Goal: Task Accomplishment & Management: Manage account settings

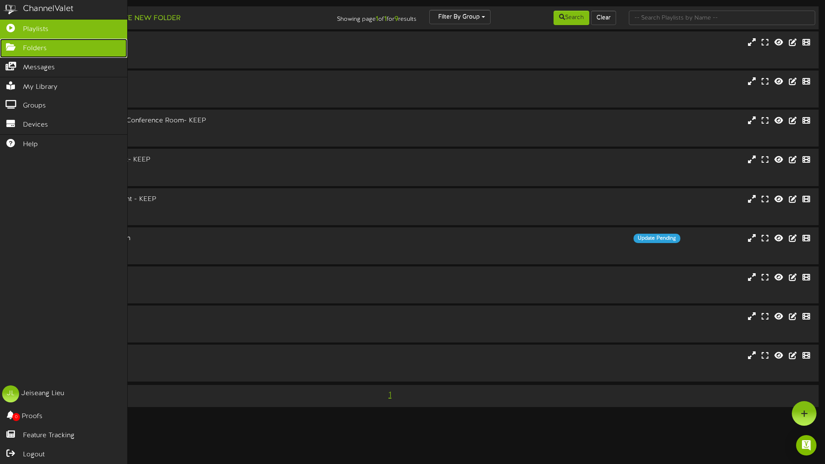
click at [9, 46] on icon at bounding box center [10, 46] width 21 height 6
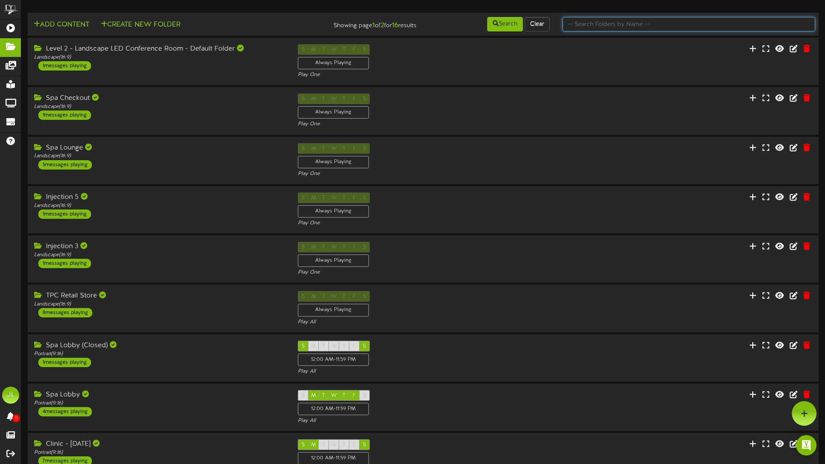
click at [589, 26] on input "text" at bounding box center [688, 24] width 253 height 14
type input "monday"
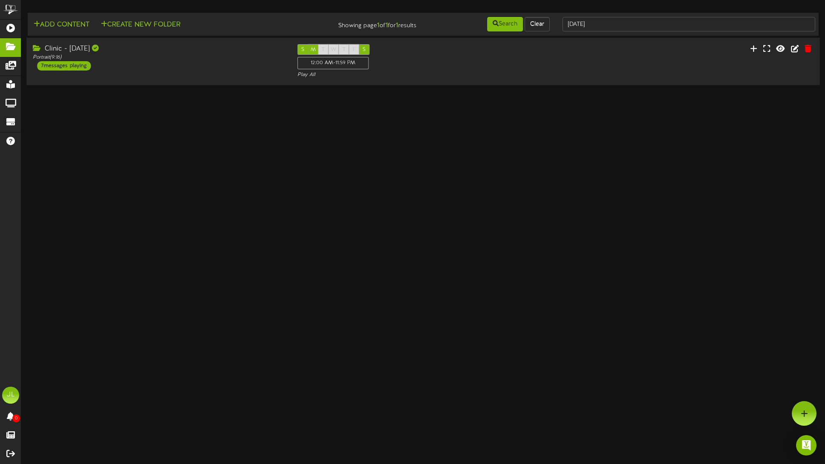
click at [120, 47] on div "Clinic - Monday" at bounding box center [158, 49] width 251 height 10
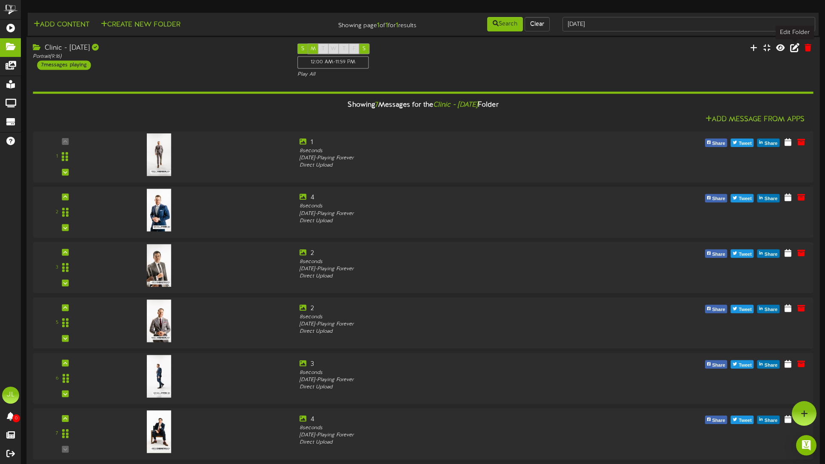
click at [798, 50] on icon at bounding box center [794, 47] width 9 height 9
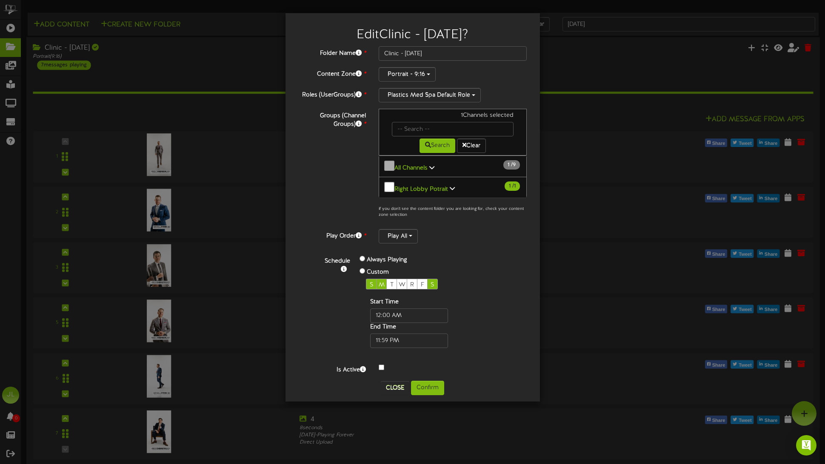
drag, startPoint x: 370, startPoint y: 278, endPoint x: 425, endPoint y: 277, distance: 55.7
click at [370, 282] on span "S" at bounding box center [371, 285] width 3 height 6
click at [433, 282] on span "S" at bounding box center [431, 285] width 3 height 6
click at [432, 283] on span "S" at bounding box center [431, 285] width 3 height 6
drag, startPoint x: 367, startPoint y: 280, endPoint x: 377, endPoint y: 280, distance: 10.2
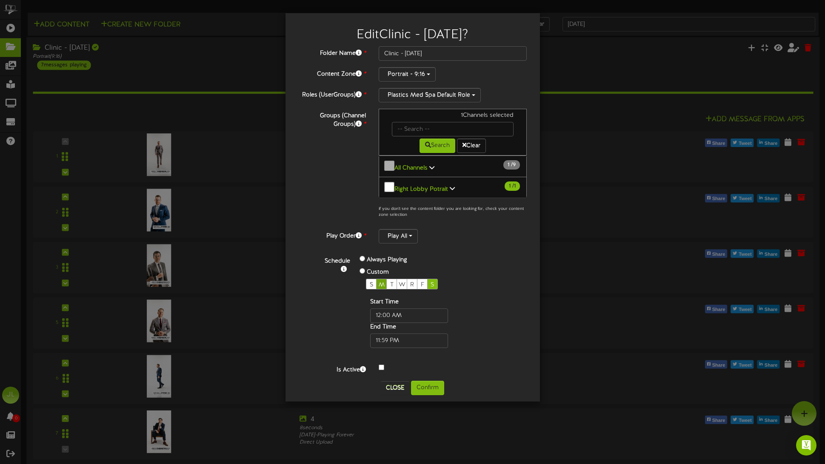
click at [367, 280] on div "S" at bounding box center [371, 284] width 11 height 11
drag, startPoint x: 382, startPoint y: 281, endPoint x: 404, endPoint y: 304, distance: 31.9
click at [382, 282] on span "M" at bounding box center [382, 285] width 6 height 6
drag, startPoint x: 432, startPoint y: 50, endPoint x: 407, endPoint y: 52, distance: 25.2
click at [407, 52] on input "Clinic - Monday" at bounding box center [453, 53] width 148 height 14
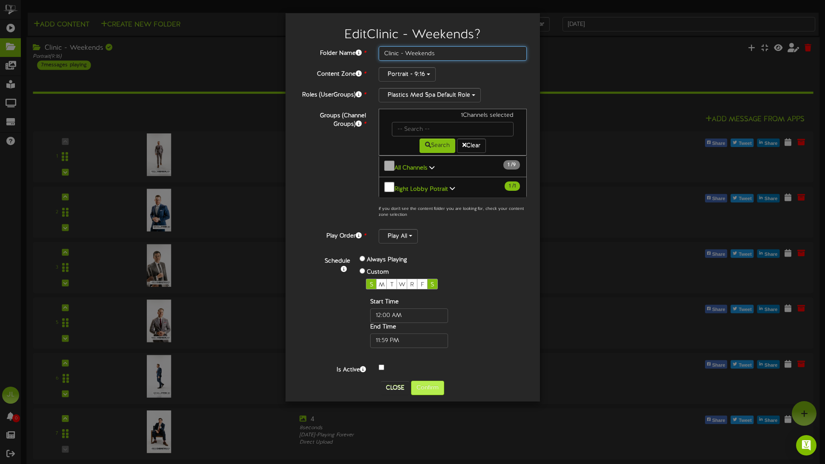
type input "Clinic - Weekends"
drag, startPoint x: 432, startPoint y: 383, endPoint x: 448, endPoint y: 376, distance: 17.9
click at [432, 383] on button "Confirm" at bounding box center [427, 388] width 33 height 14
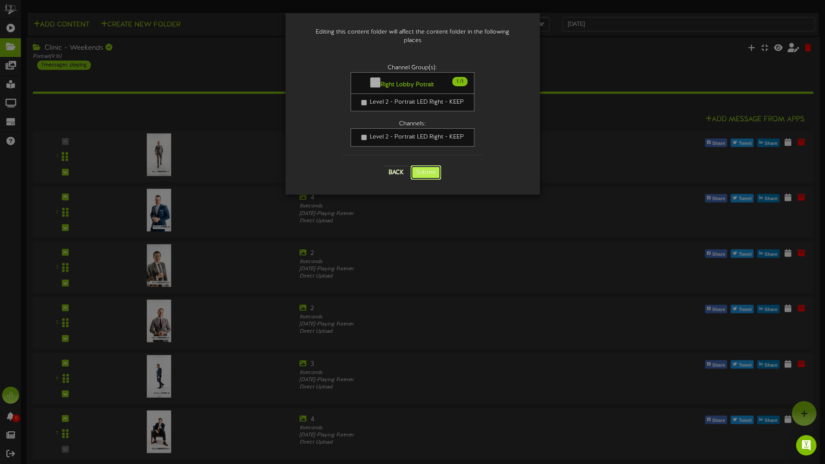
click at [429, 165] on button "Submit" at bounding box center [425, 172] width 31 height 14
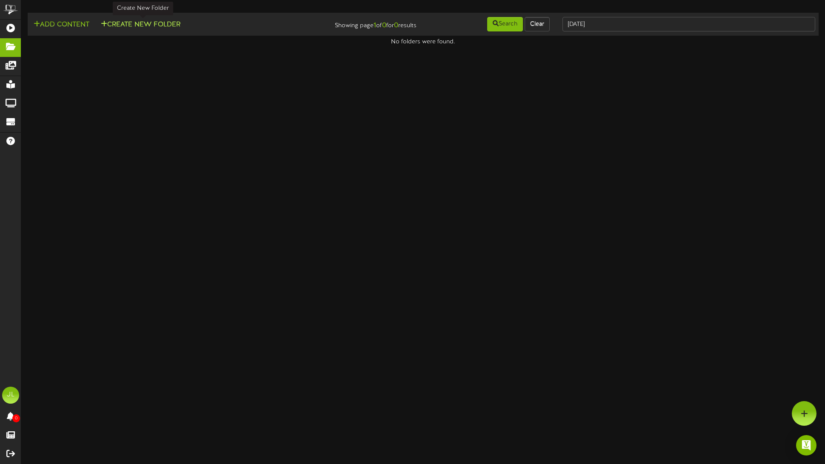
click at [131, 24] on button "Create New Folder" at bounding box center [140, 25] width 85 height 11
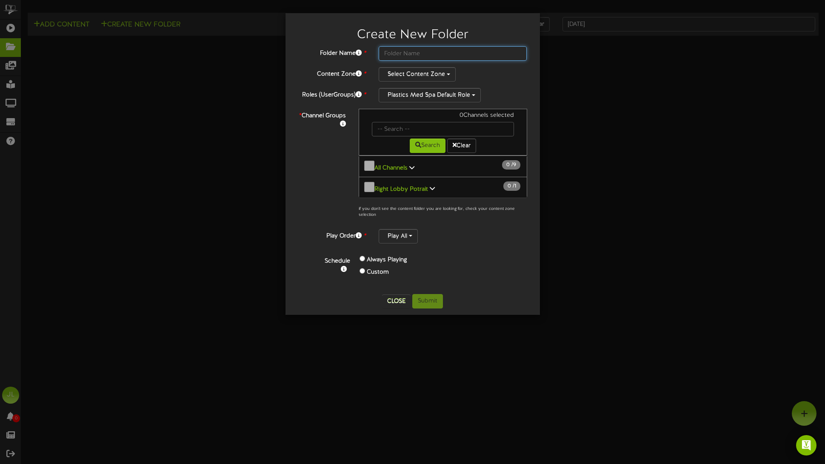
click at [417, 56] on input "text" at bounding box center [453, 53] width 148 height 14
type input "Clinic - Monday"
click at [410, 69] on button "Select Content Zone" at bounding box center [417, 74] width 77 height 14
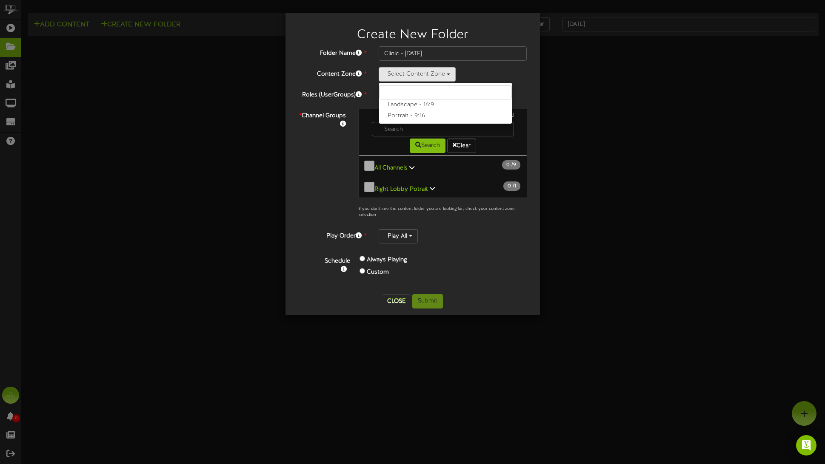
drag, startPoint x: 413, startPoint y: 114, endPoint x: 407, endPoint y: 131, distance: 17.4
click at [413, 114] on label "Portrait - 9:16" at bounding box center [445, 116] width 133 height 11
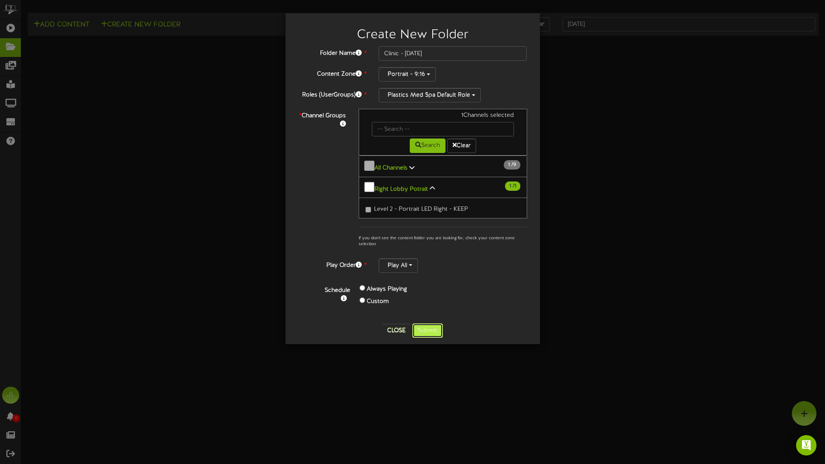
click at [433, 329] on button "Submit" at bounding box center [427, 331] width 31 height 14
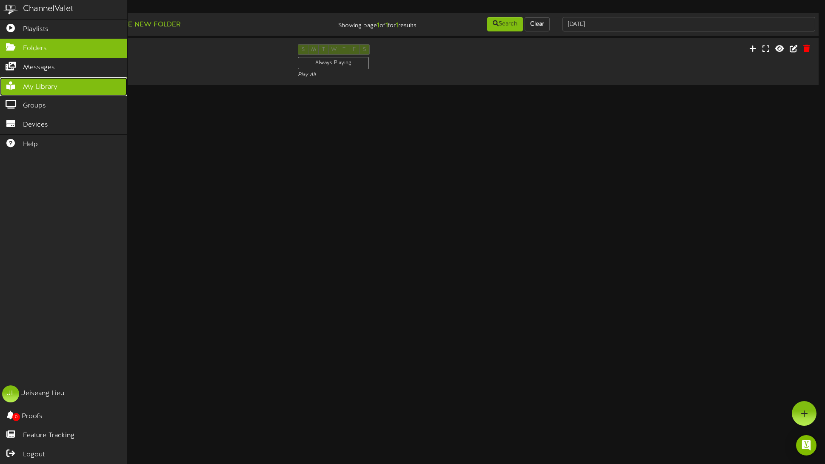
click at [46, 92] on span "My Library" at bounding box center [40, 88] width 34 height 10
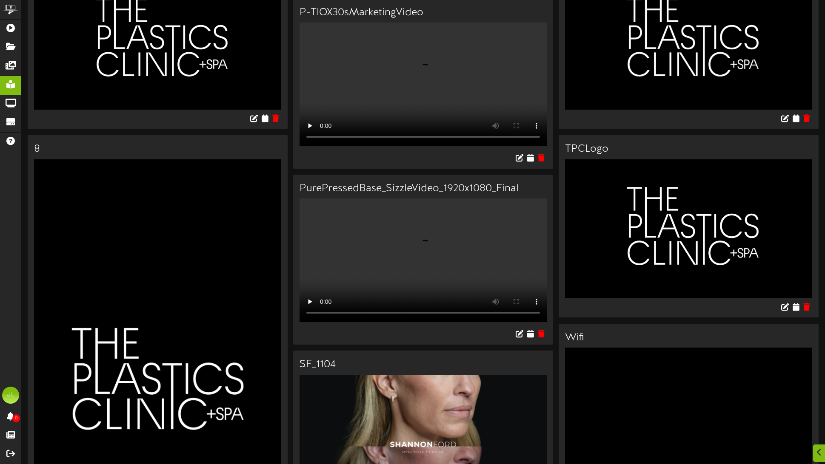
scroll to position [673, 0]
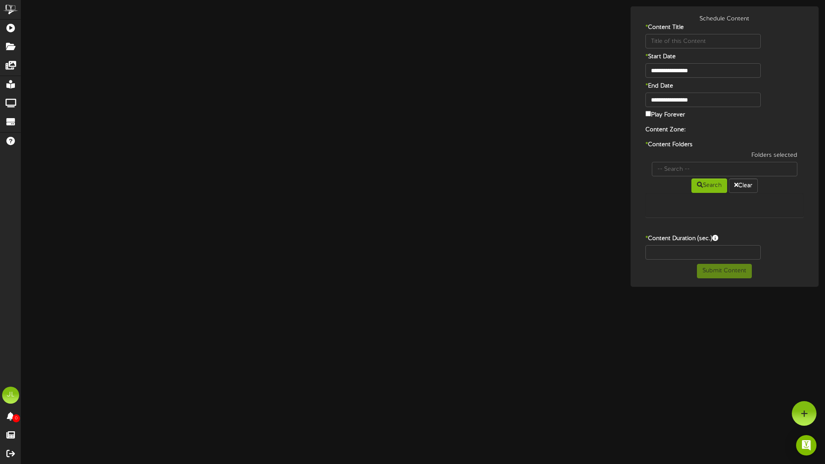
type input "Subheading"
type input "8"
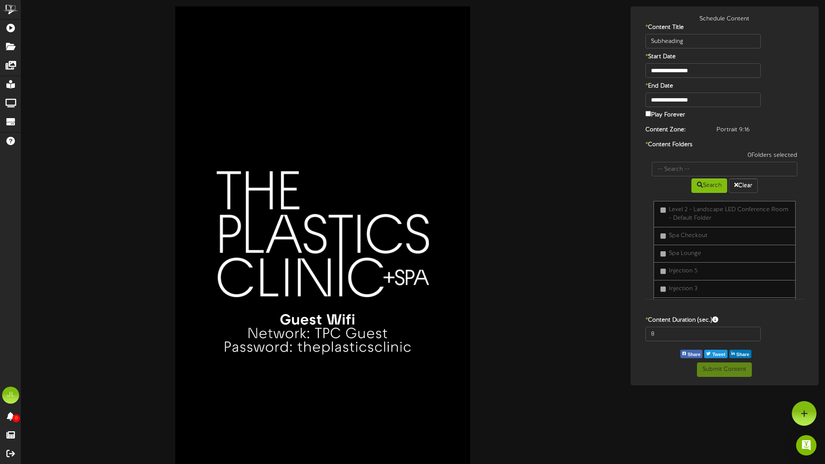
click at [666, 116] on label "Play Forever" at bounding box center [665, 114] width 40 height 10
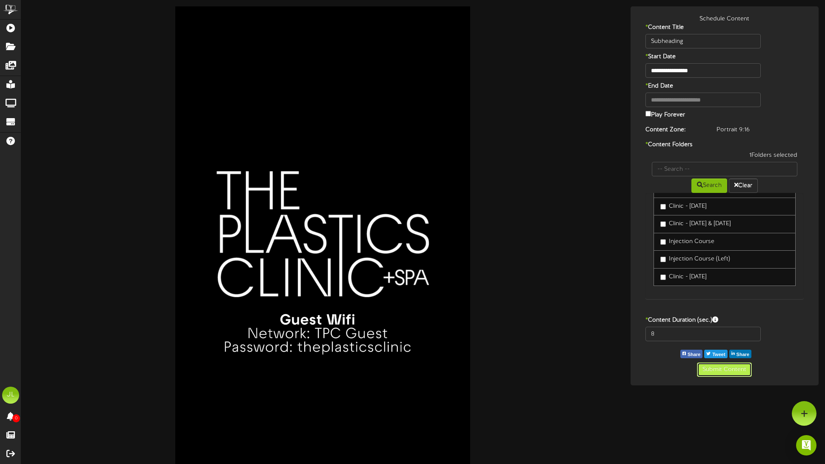
drag, startPoint x: 728, startPoint y: 376, endPoint x: 722, endPoint y: 375, distance: 6.4
click at [728, 376] on button "Submit Content" at bounding box center [724, 370] width 55 height 14
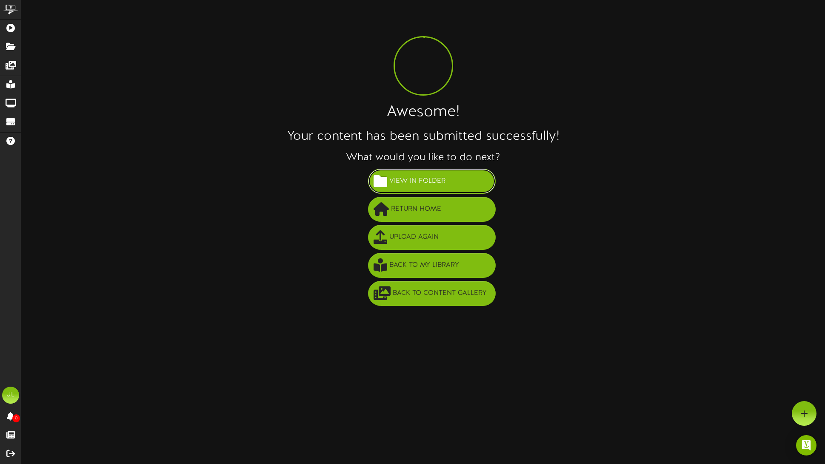
click at [420, 181] on span "View in Folder" at bounding box center [417, 181] width 60 height 14
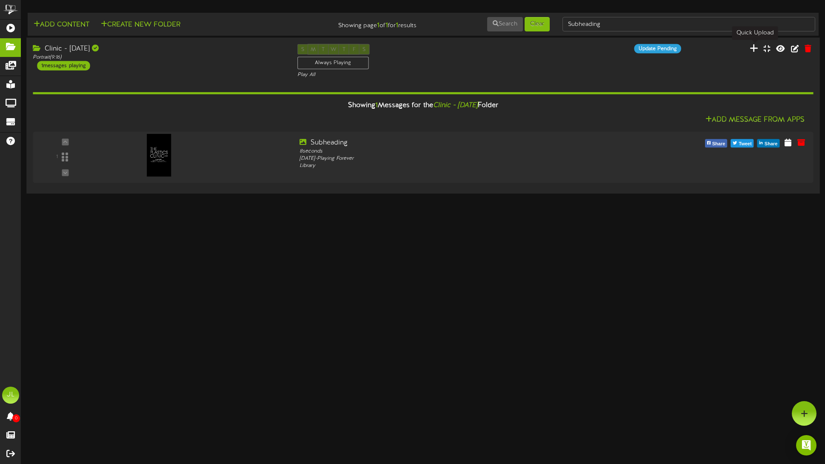
click at [755, 48] on icon at bounding box center [753, 47] width 9 height 9
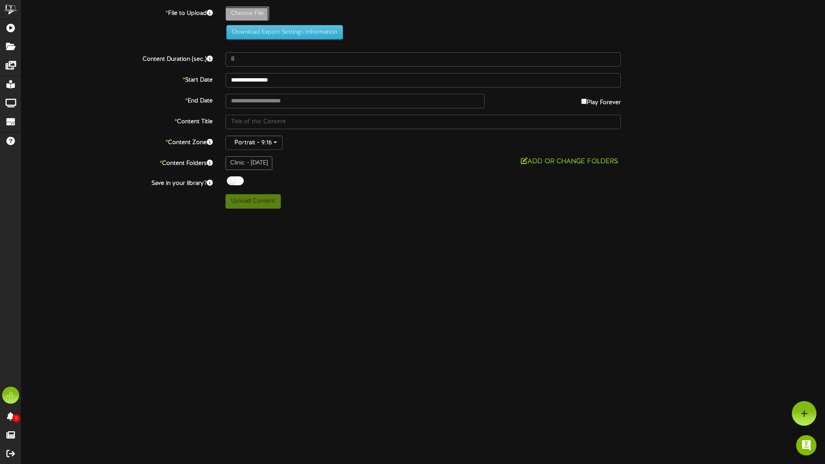
type input "**********"
type input "1"
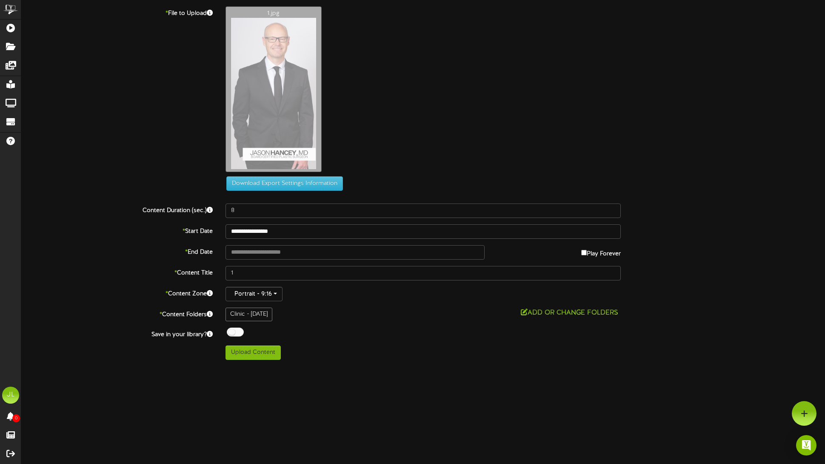
click at [241, 335] on div at bounding box center [235, 332] width 17 height 9
click at [262, 354] on button "Upload Content" at bounding box center [252, 353] width 55 height 14
type input "**********"
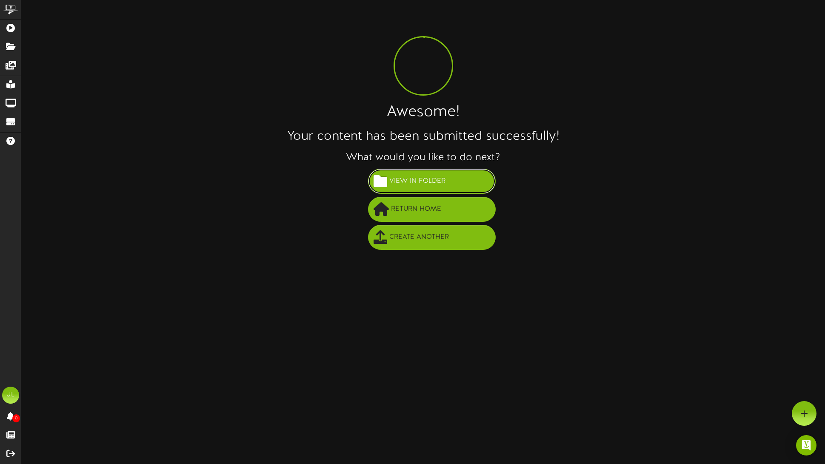
click at [419, 188] on span "View in Folder" at bounding box center [417, 181] width 60 height 14
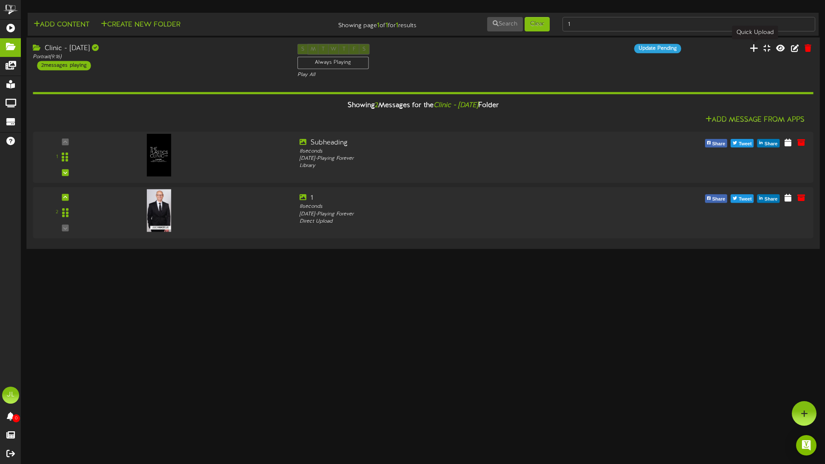
click at [758, 51] on icon at bounding box center [753, 47] width 9 height 9
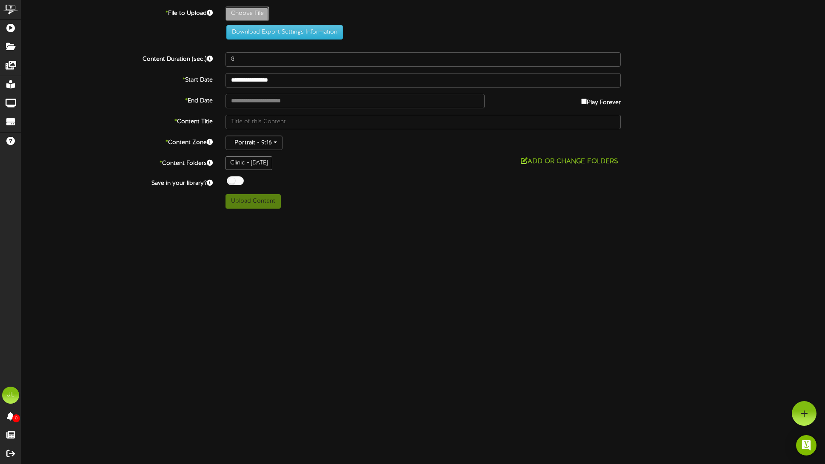
type input "**********"
type input "2"
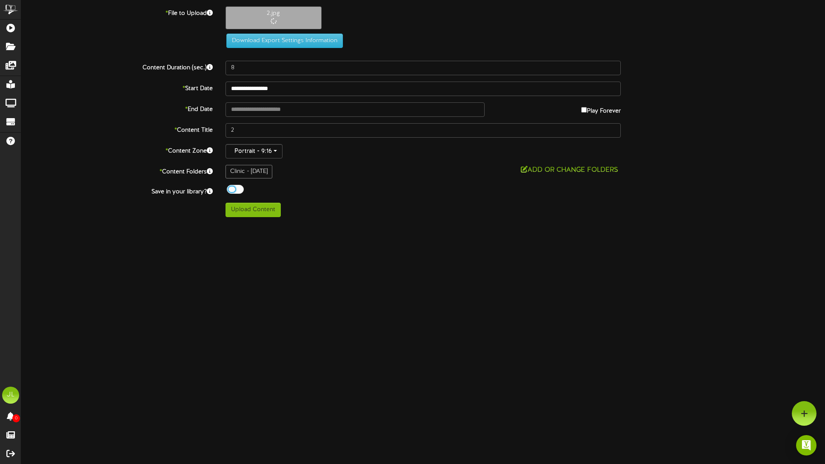
click at [237, 190] on div at bounding box center [235, 189] width 17 height 9
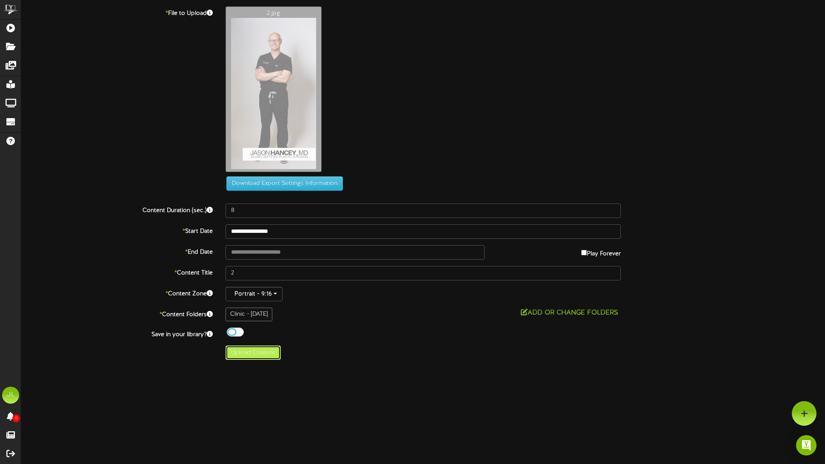
click at [273, 356] on button "Upload Content" at bounding box center [252, 353] width 55 height 14
type input "**********"
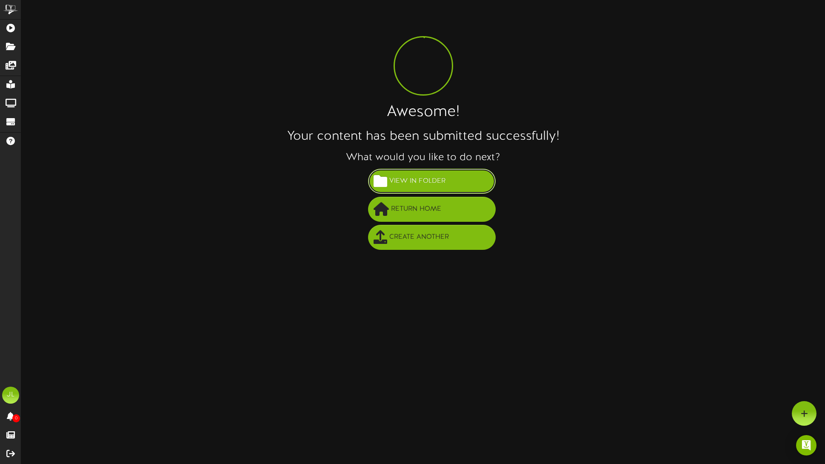
click at [451, 183] on button "View in Folder" at bounding box center [432, 181] width 128 height 25
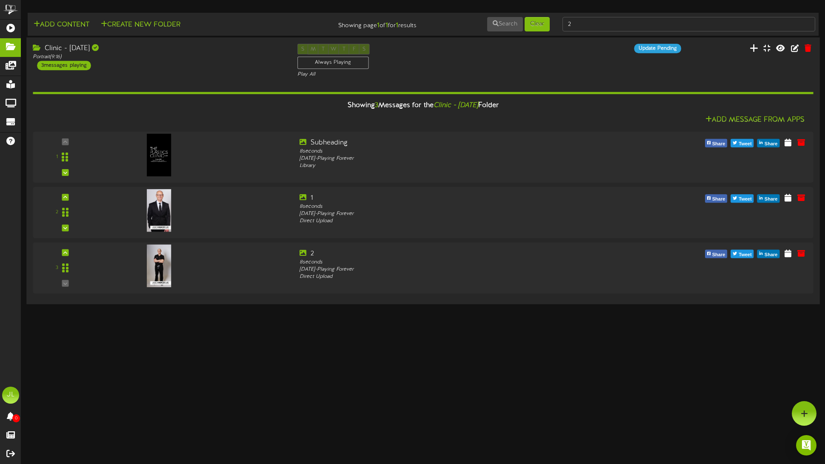
click at [758, 48] on button at bounding box center [754, 49] width 14 height 13
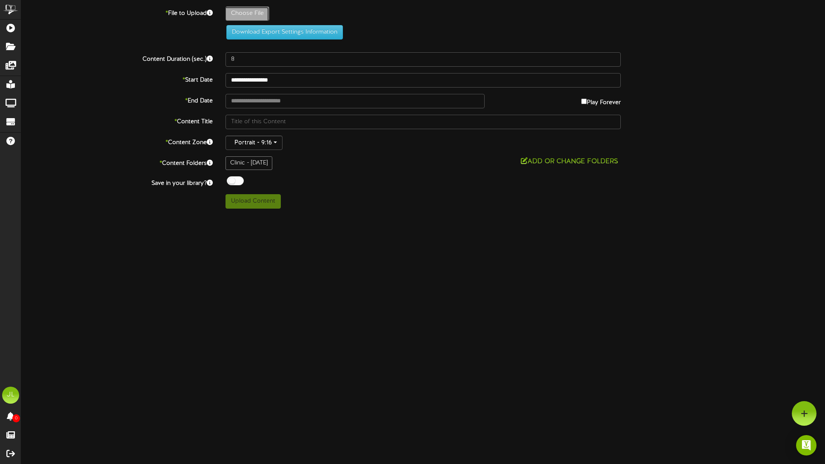
type input "**********"
type input "3"
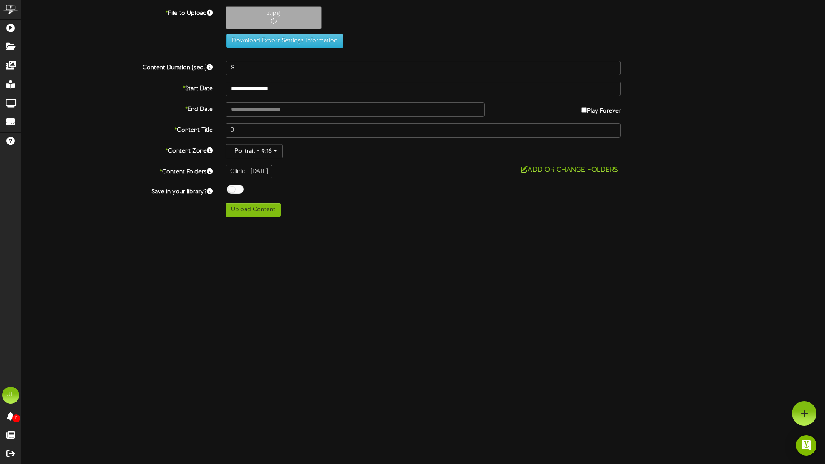
click at [232, 191] on div at bounding box center [235, 189] width 17 height 9
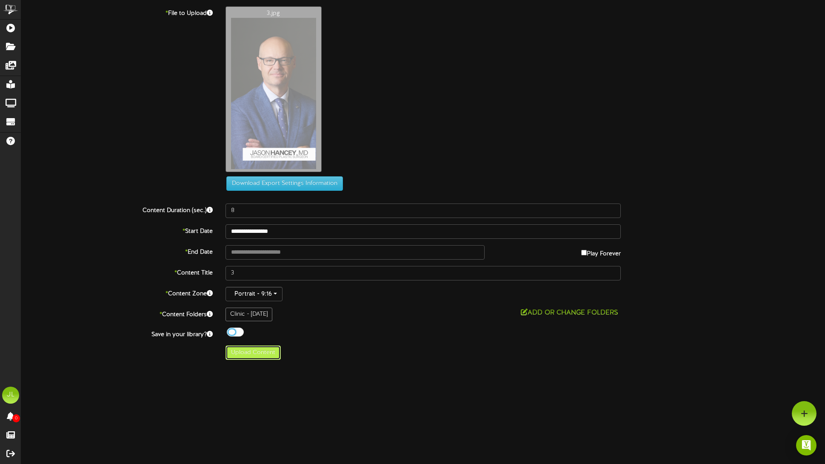
click at [262, 354] on button "Upload Content" at bounding box center [252, 353] width 55 height 14
type input "**********"
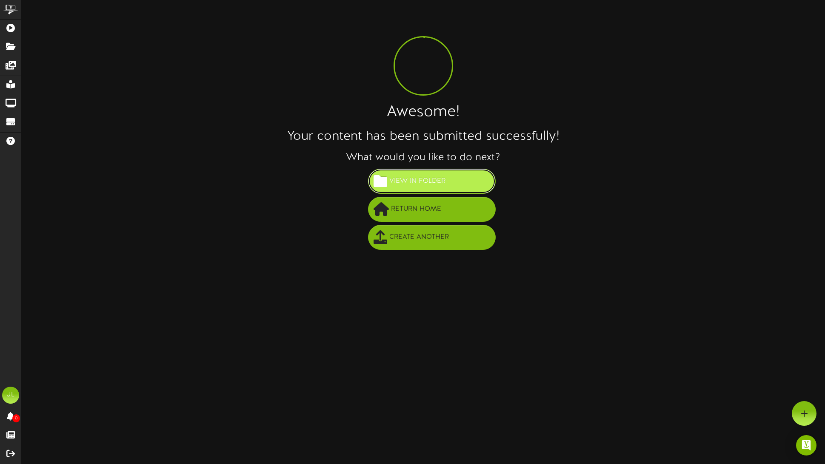
click at [430, 187] on span "View in Folder" at bounding box center [417, 181] width 60 height 14
